Goal: Contribute content: Contribute content

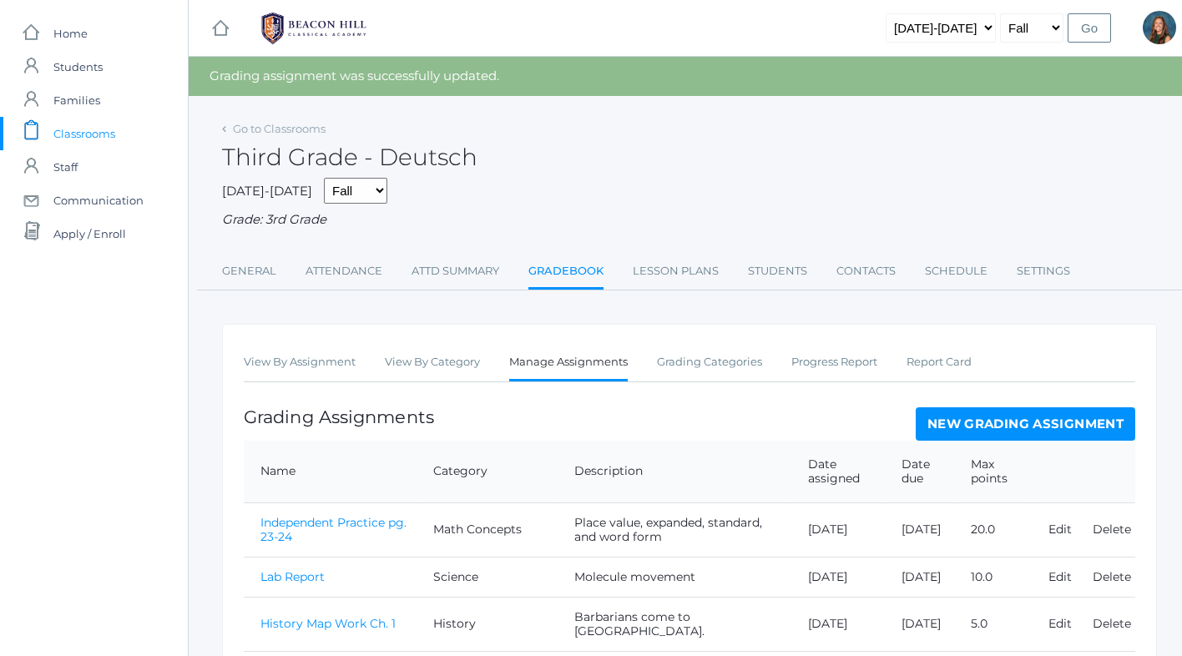
click at [99, 132] on span "Classrooms" at bounding box center [84, 133] width 62 height 33
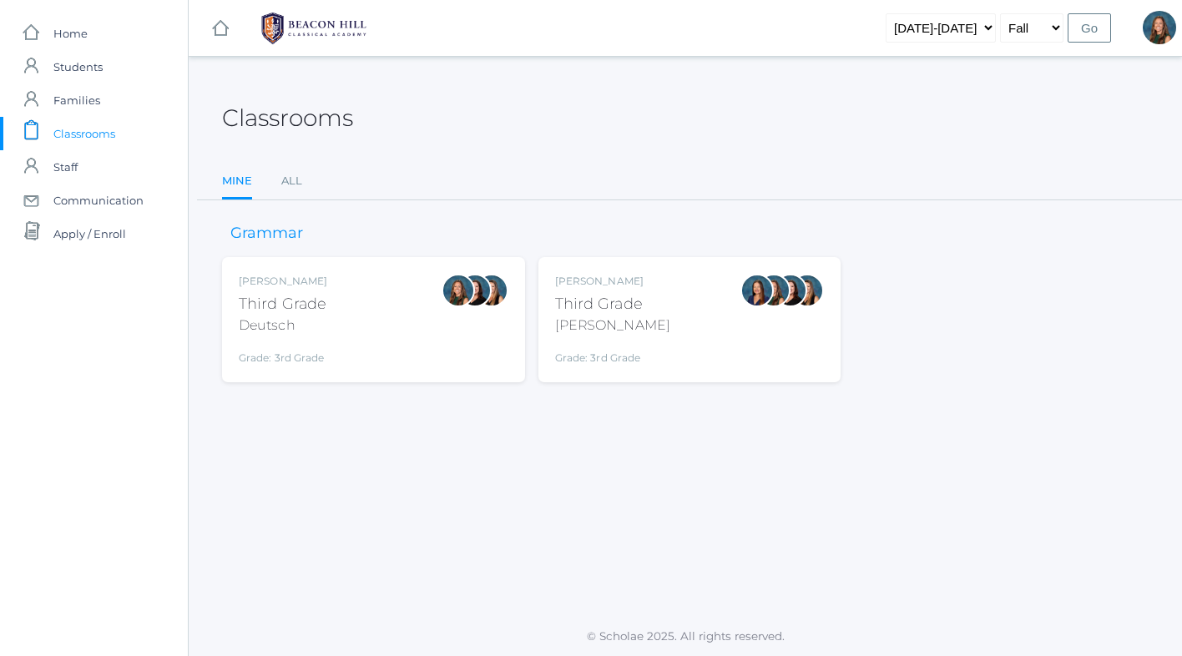
click at [408, 320] on div "Andrea Deutsch Third Grade Deutsch Grade: 3rd Grade 03LA" at bounding box center [374, 320] width 270 height 92
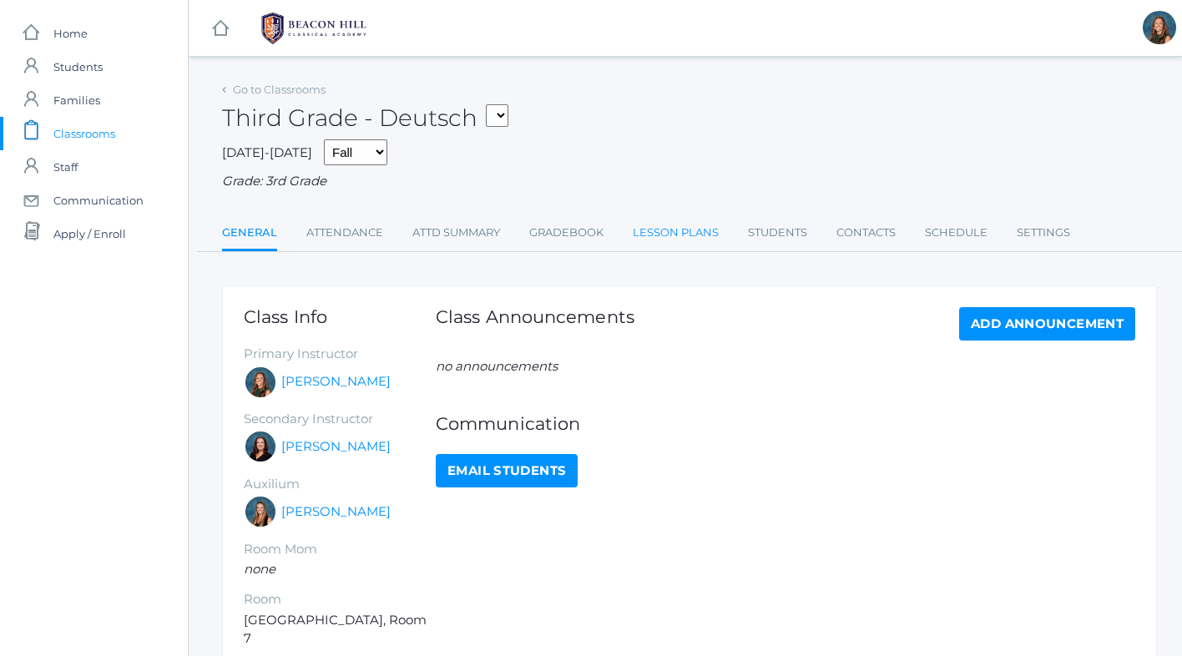
click at [693, 231] on link "Lesson Plans" at bounding box center [676, 232] width 86 height 33
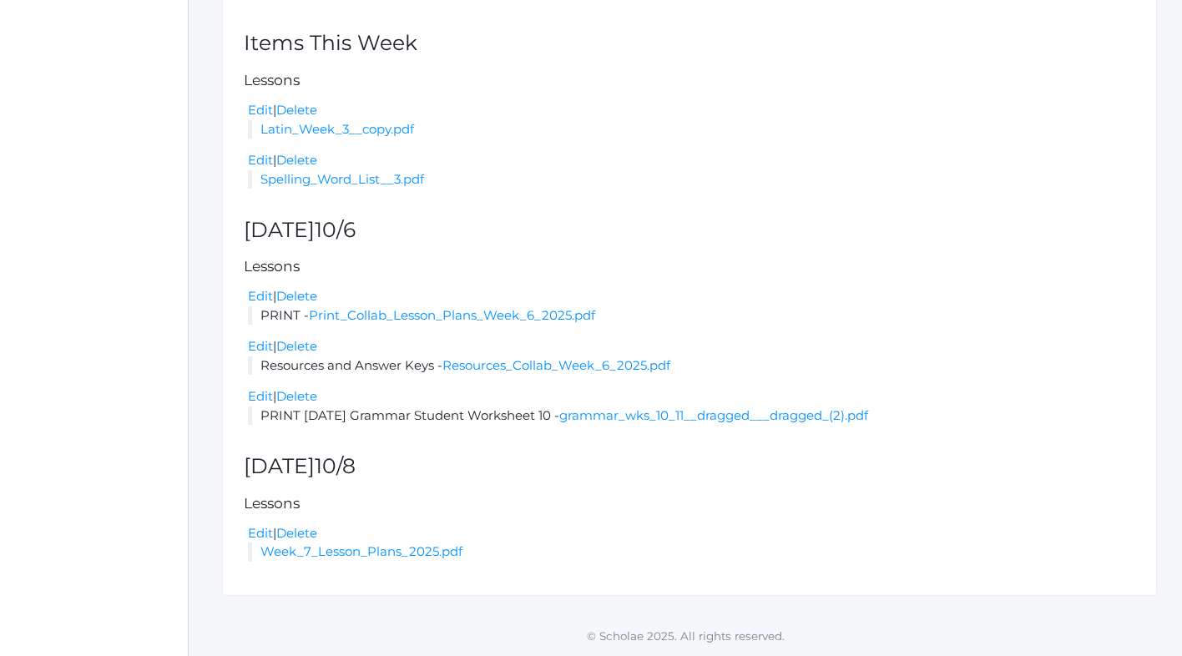
scroll to position [322, 0]
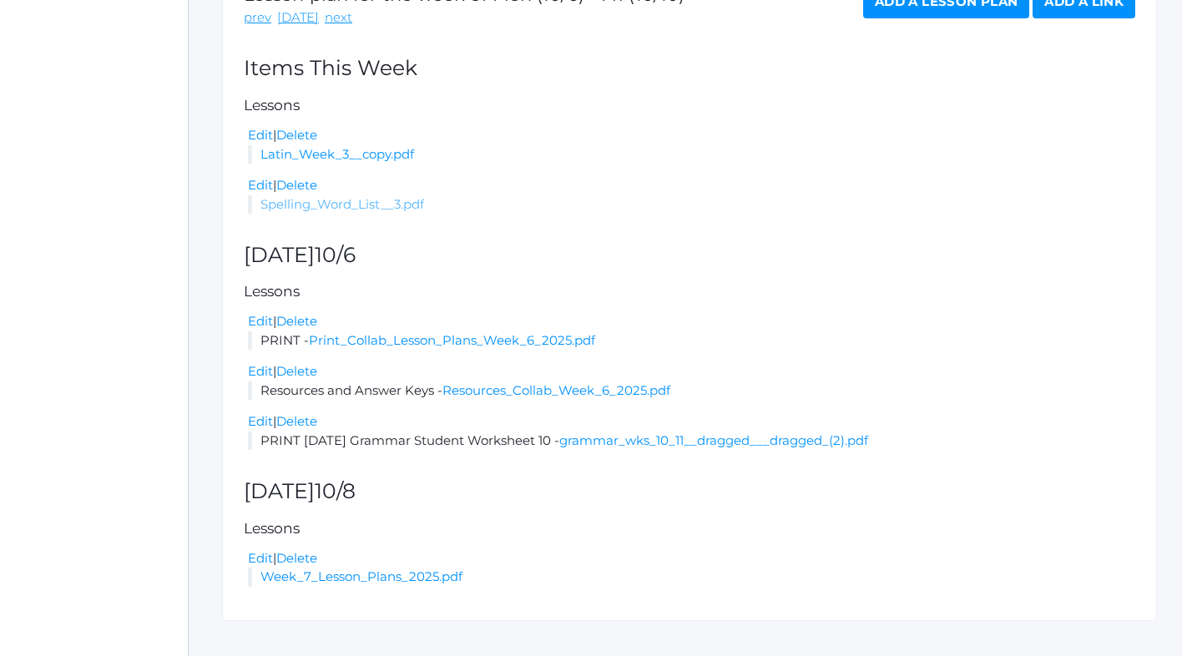
click at [345, 207] on link "Spelling_Word_List__3.pdf" at bounding box center [342, 204] width 164 height 16
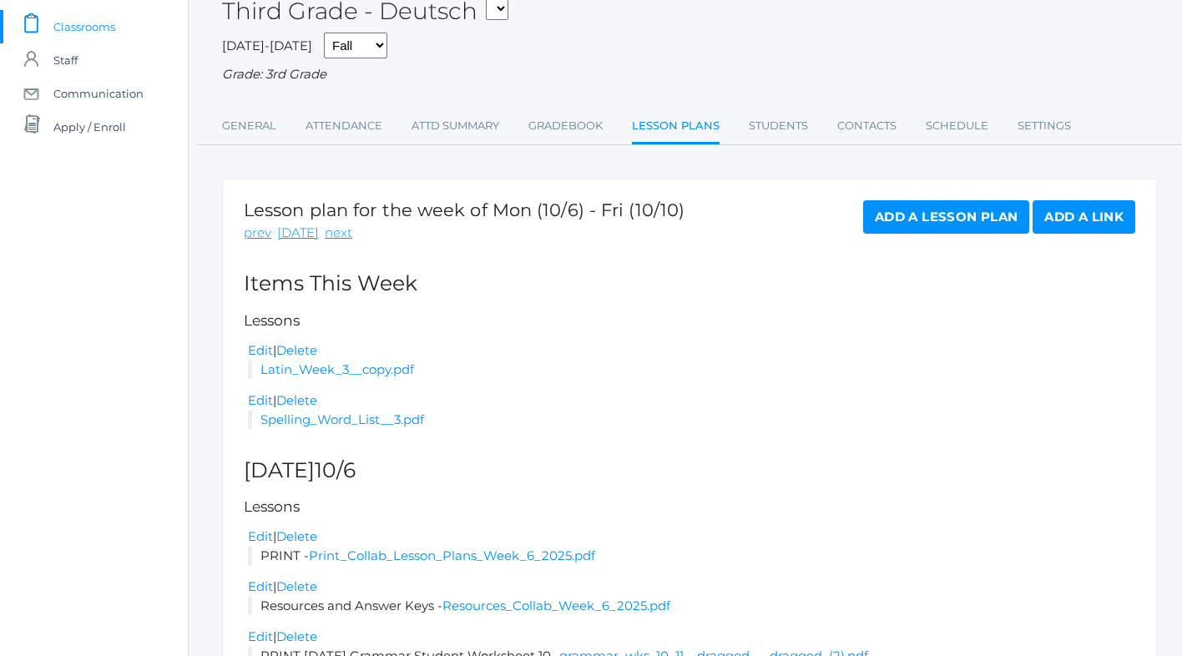
scroll to position [68, 0]
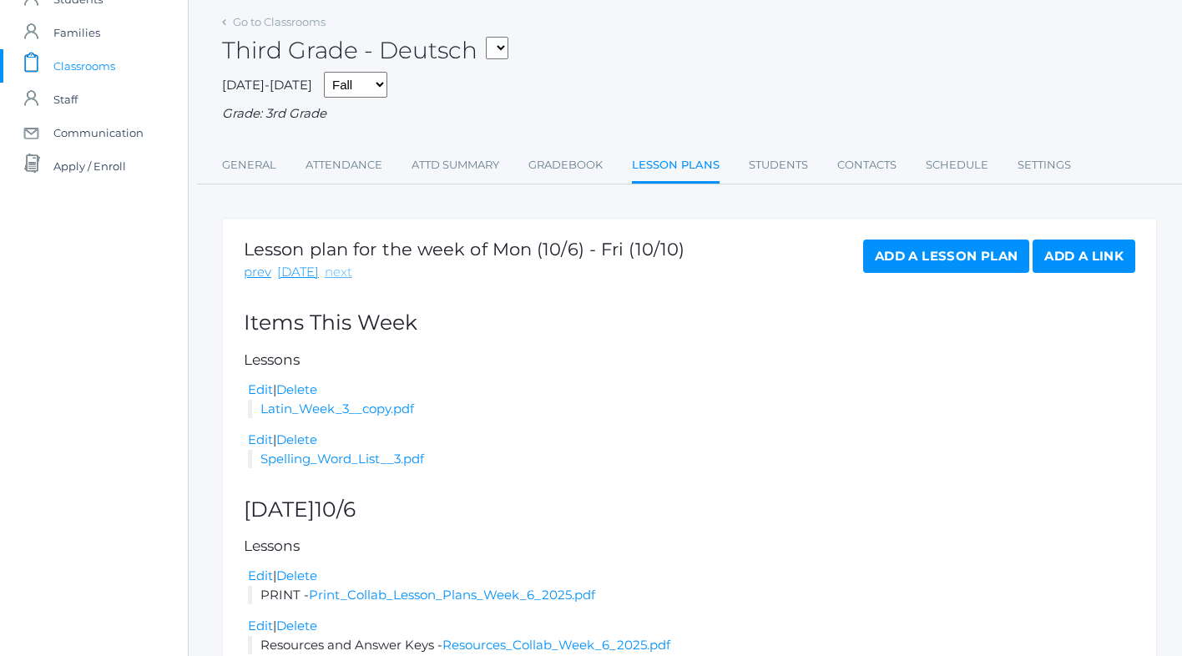
click at [333, 271] on link "next" at bounding box center [339, 272] width 28 height 19
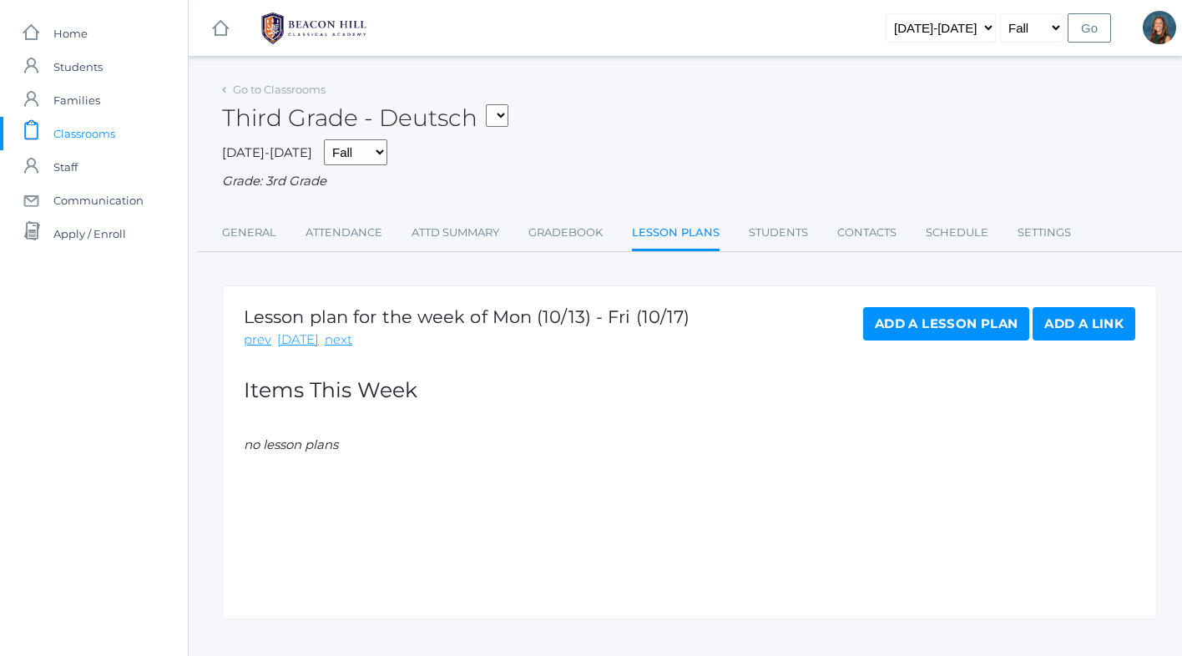
click at [946, 331] on link "Add a Lesson Plan" at bounding box center [946, 323] width 166 height 33
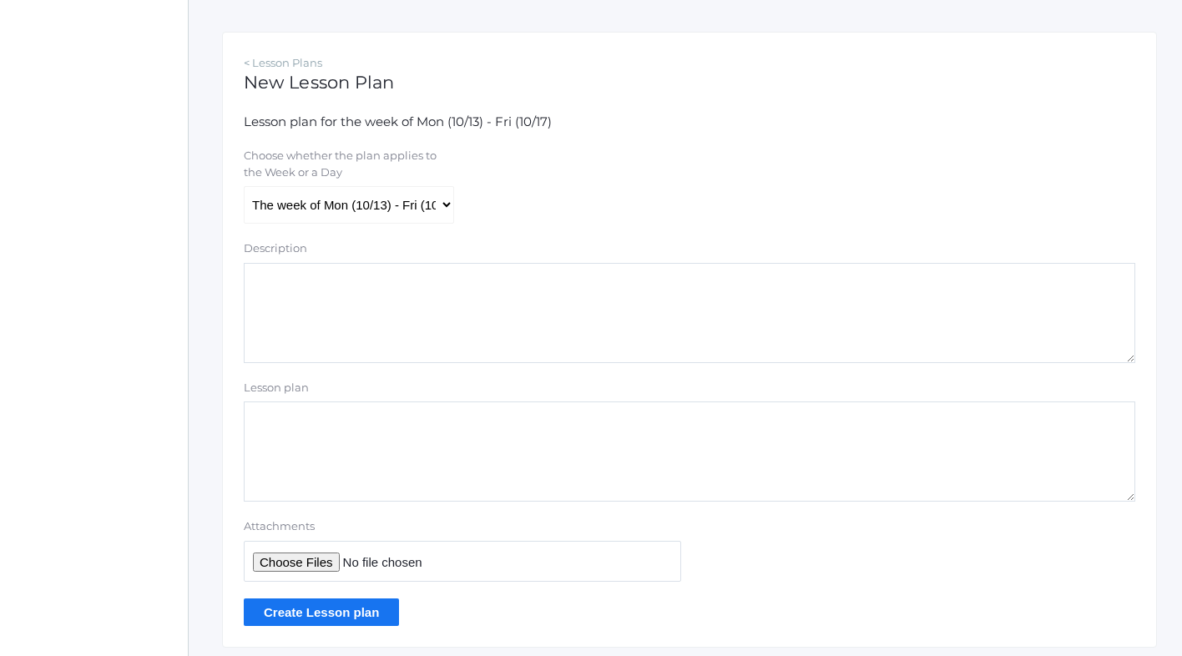
scroll to position [268, 0]
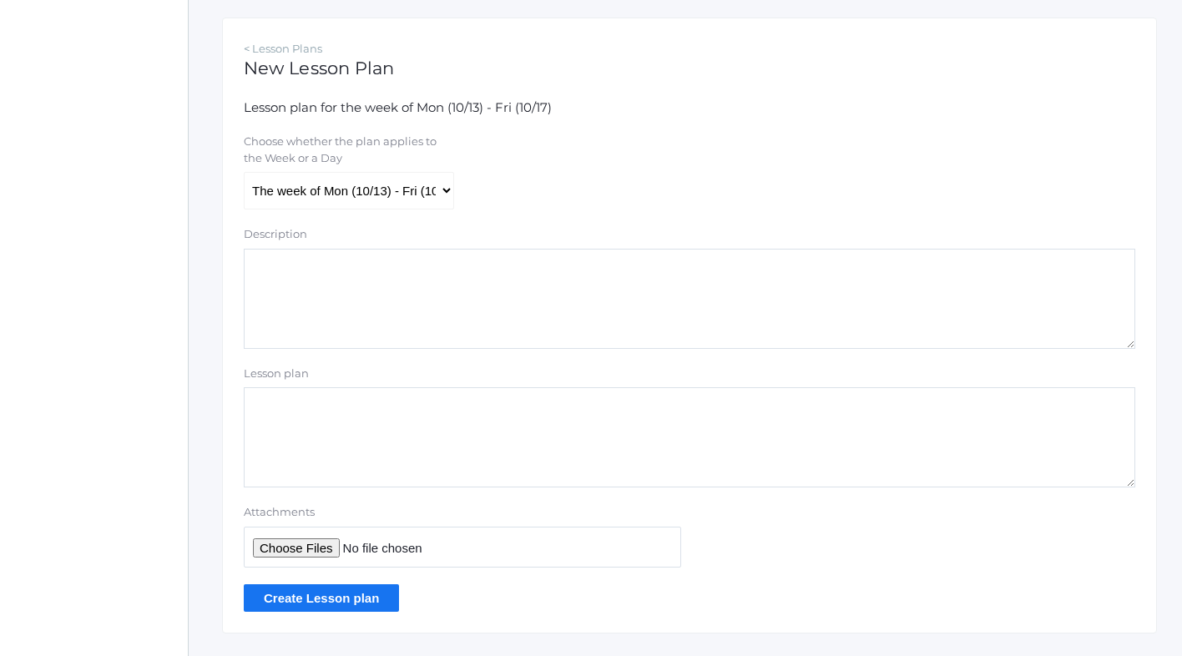
click at [292, 553] on input "Attachments" at bounding box center [462, 547] width 437 height 41
type input "C:\fakepath\Spelling Word List #3.pdf"
click at [333, 597] on input "Create Lesson plan" at bounding box center [321, 598] width 155 height 28
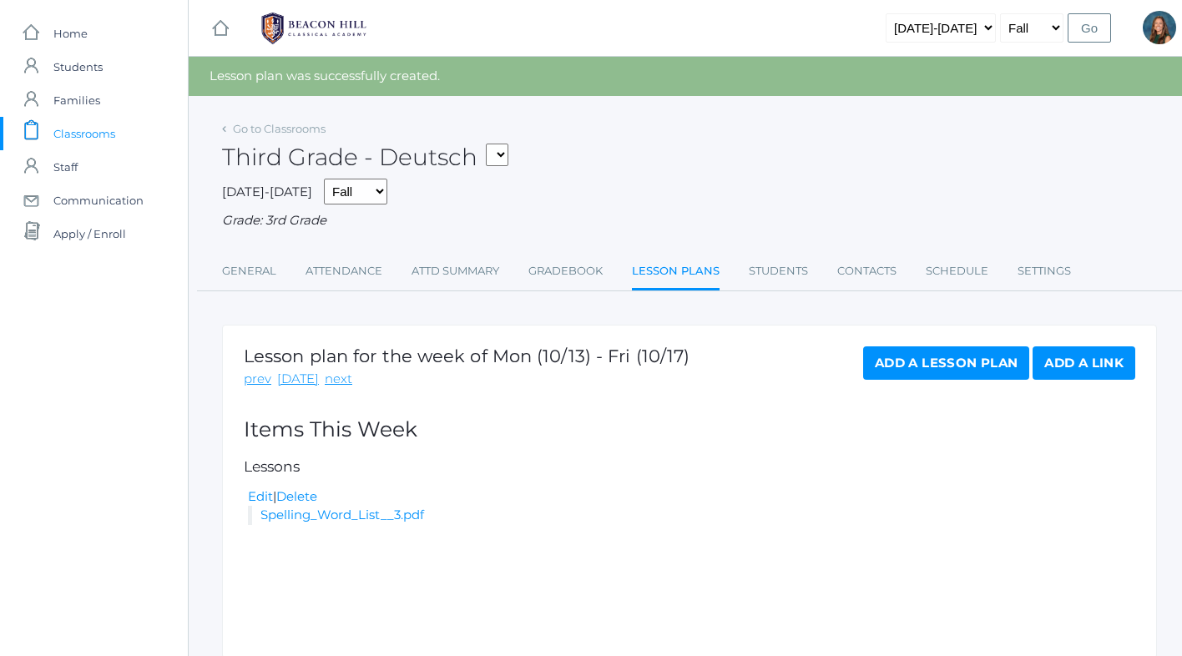
click at [915, 371] on link "Add a Lesson Plan" at bounding box center [946, 362] width 166 height 33
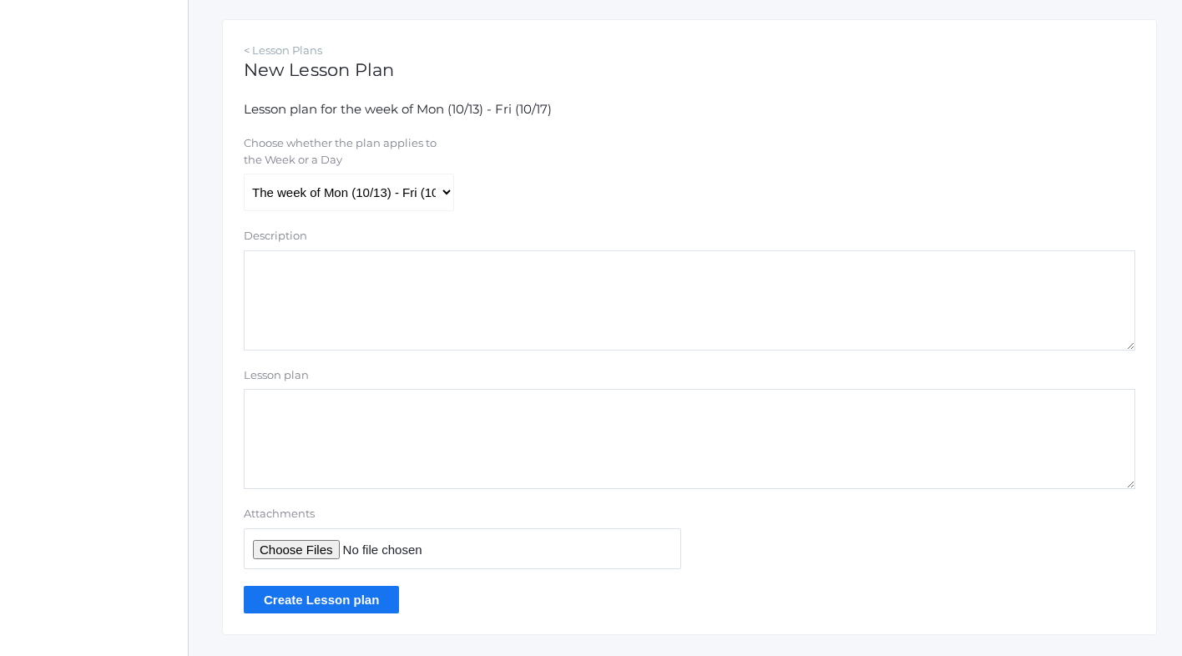
scroll to position [306, 0]
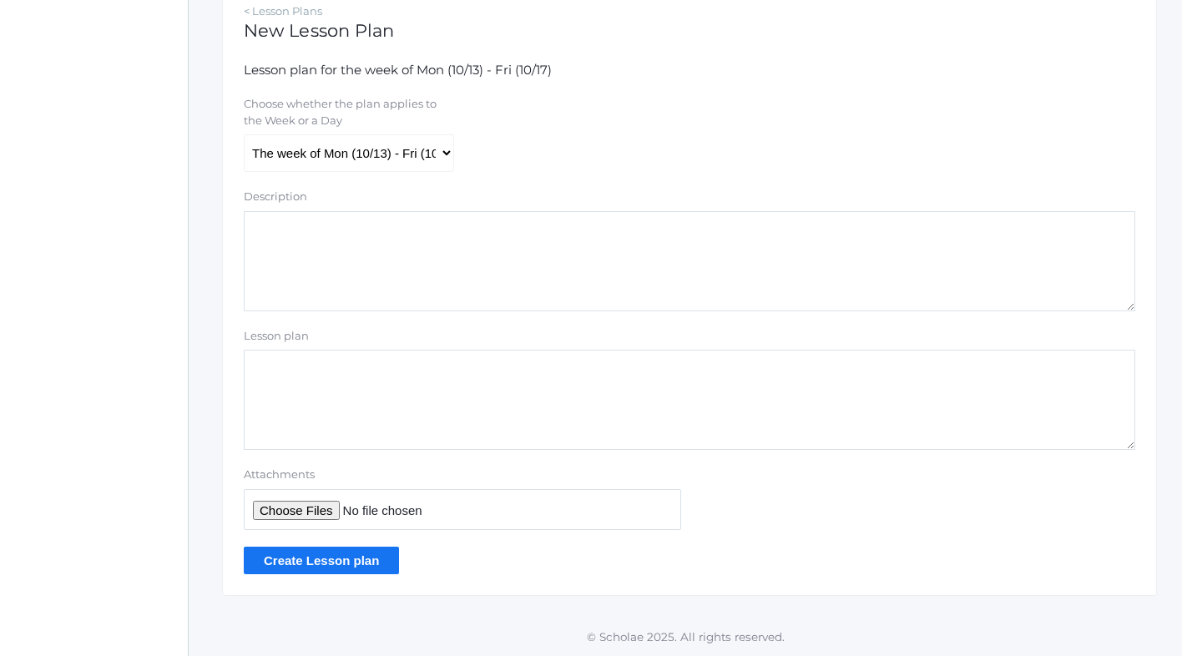
click at [286, 506] on input "Attachments" at bounding box center [462, 509] width 437 height 41
type input "C:\fakepath\Latin Week 3 copy.pdf"
click at [336, 559] on input "Create Lesson plan" at bounding box center [321, 561] width 155 height 28
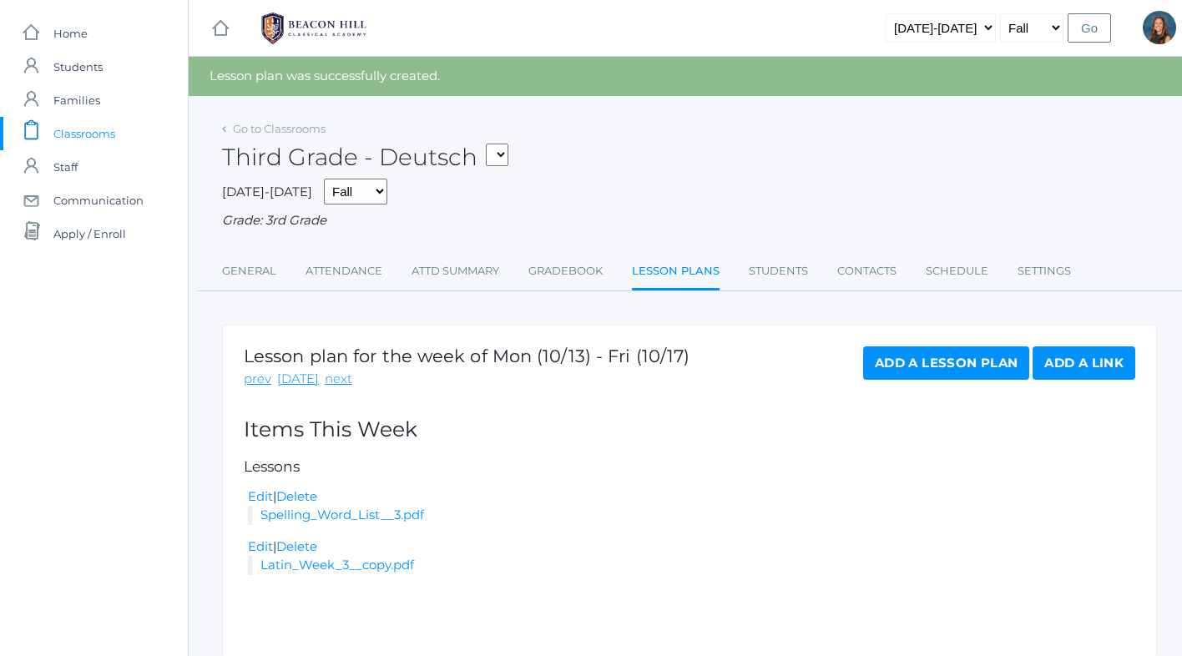
scroll to position [63, 0]
